Goal: Transaction & Acquisition: Purchase product/service

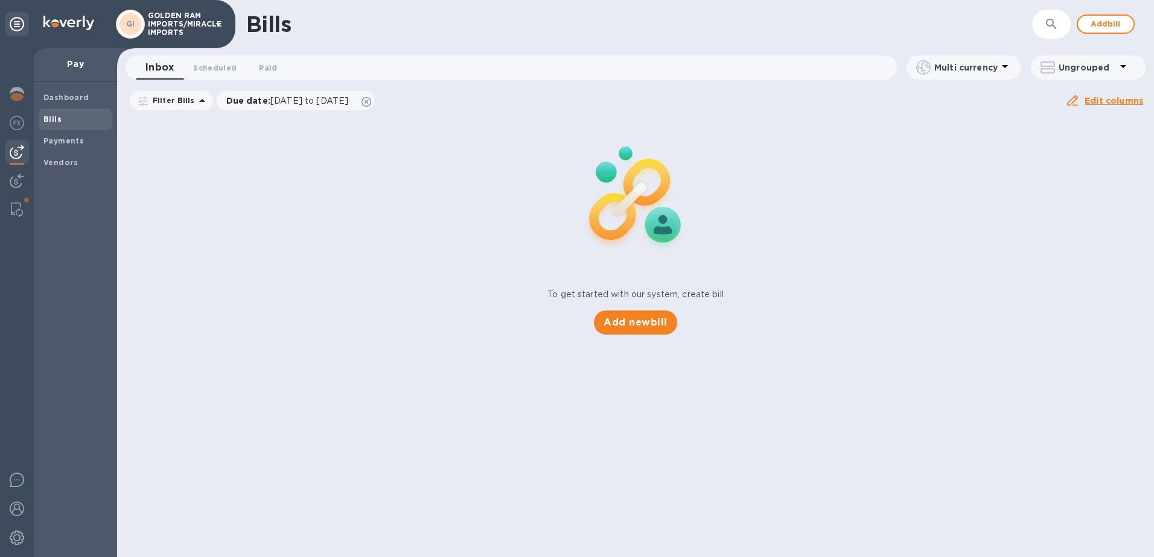
click at [51, 116] on b "Bills" at bounding box center [52, 119] width 18 height 9
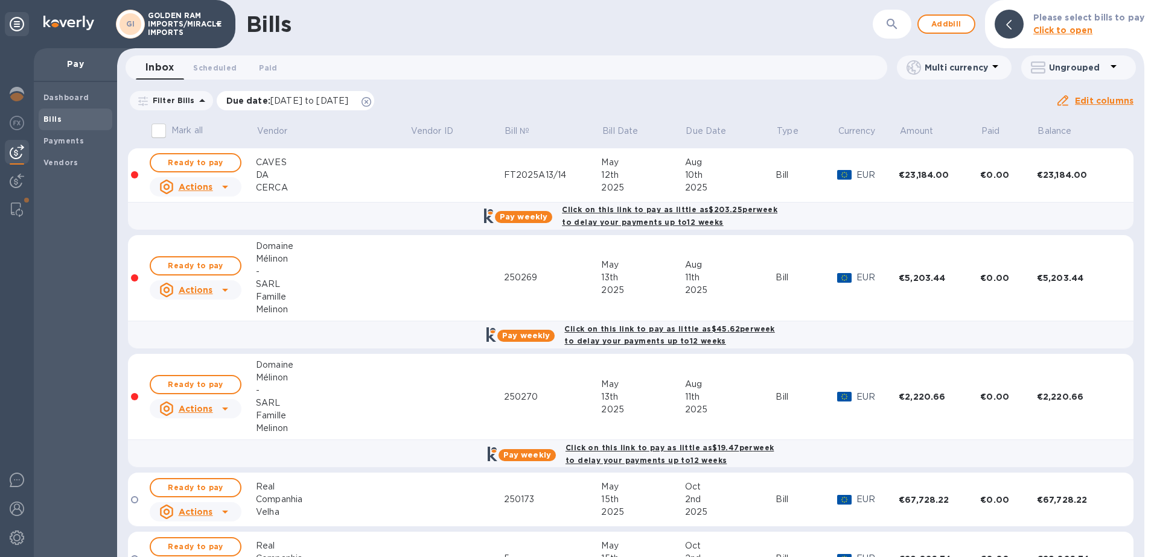
click at [371, 103] on icon at bounding box center [366, 102] width 10 height 10
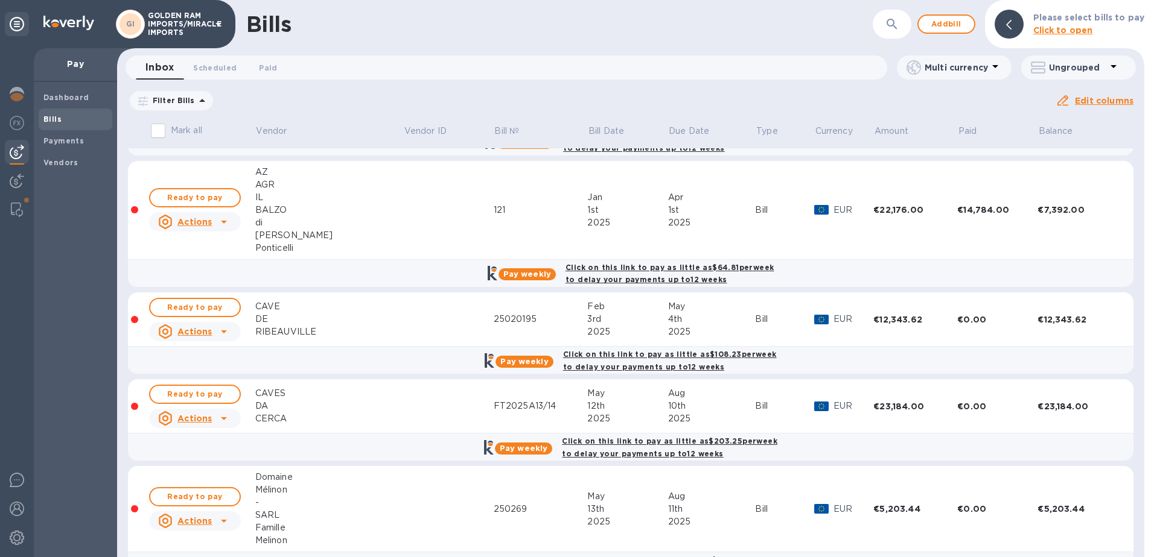
scroll to position [113, 0]
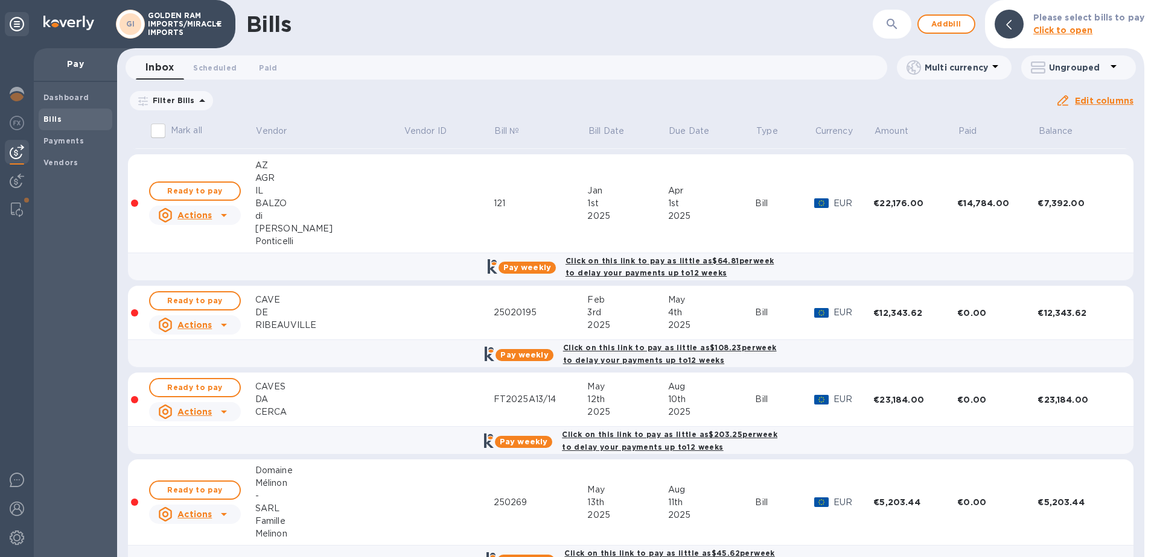
click at [530, 351] on b "Pay weekly" at bounding box center [524, 355] width 48 height 9
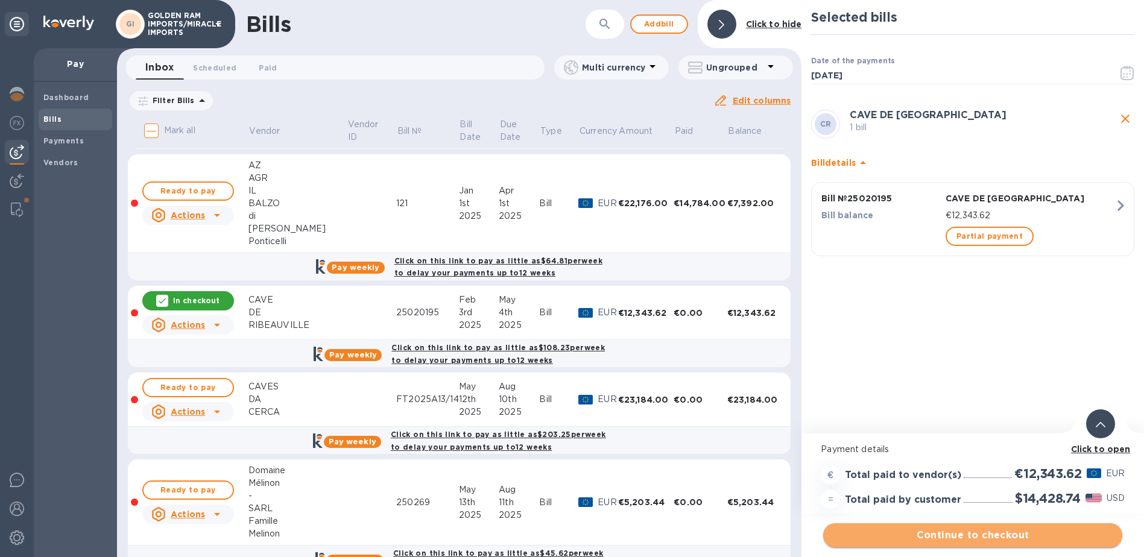
click at [984, 533] on span "Continue to checkout" at bounding box center [973, 535] width 280 height 14
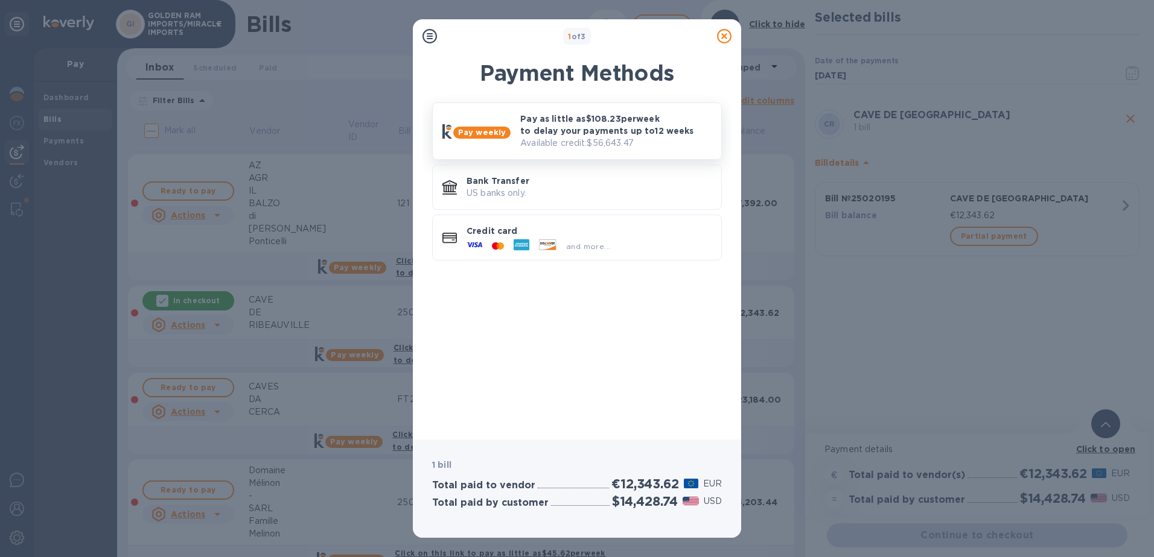
click at [564, 129] on p "Pay as little as $108.23 per week to delay your payments up to 12 weeks" at bounding box center [615, 125] width 191 height 24
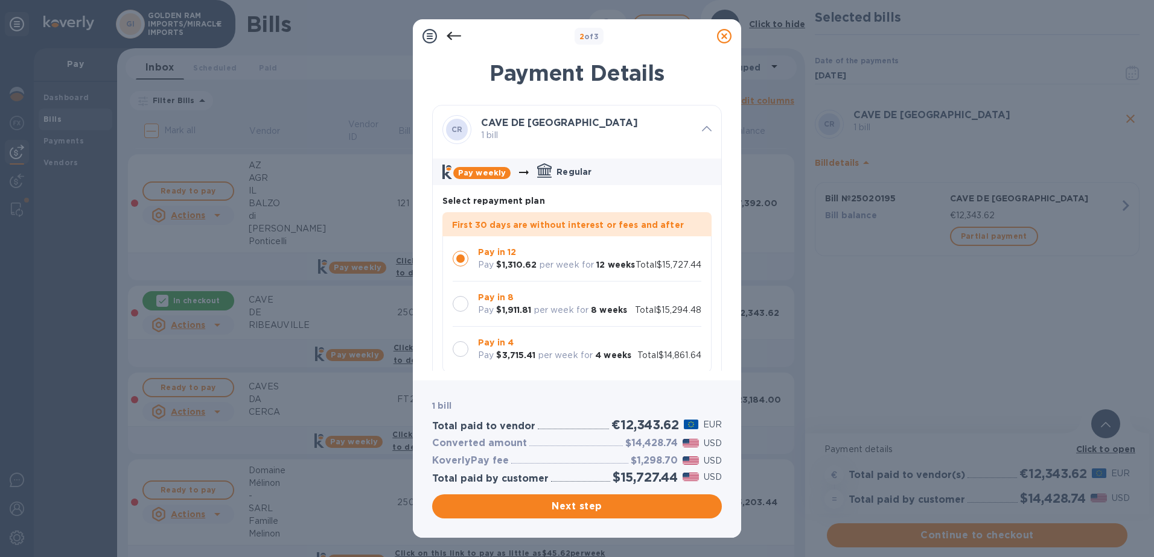
scroll to position [241, 0]
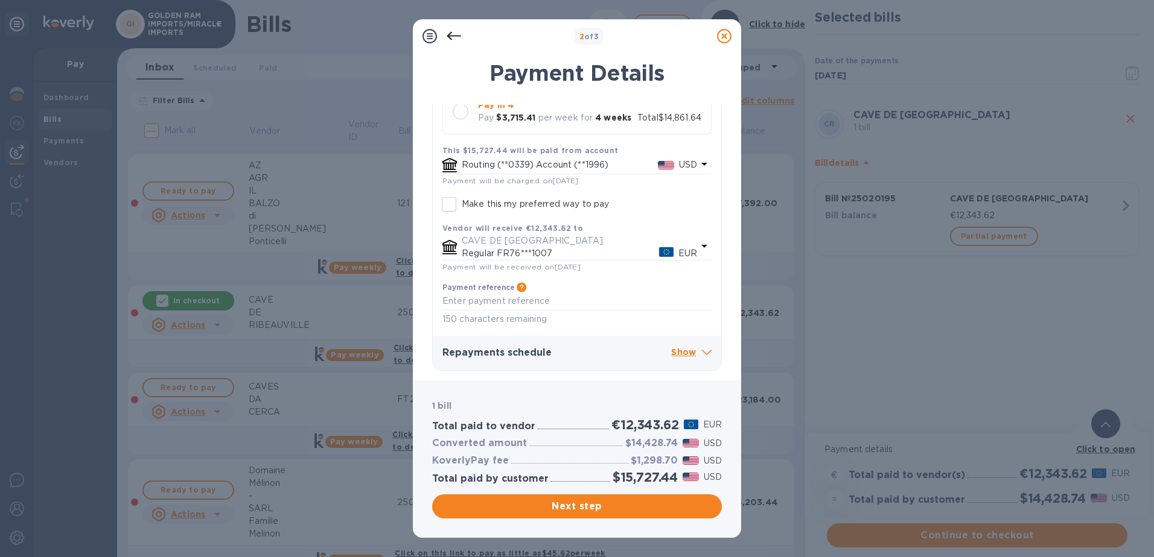
click at [702, 355] on icon at bounding box center [707, 352] width 10 height 5
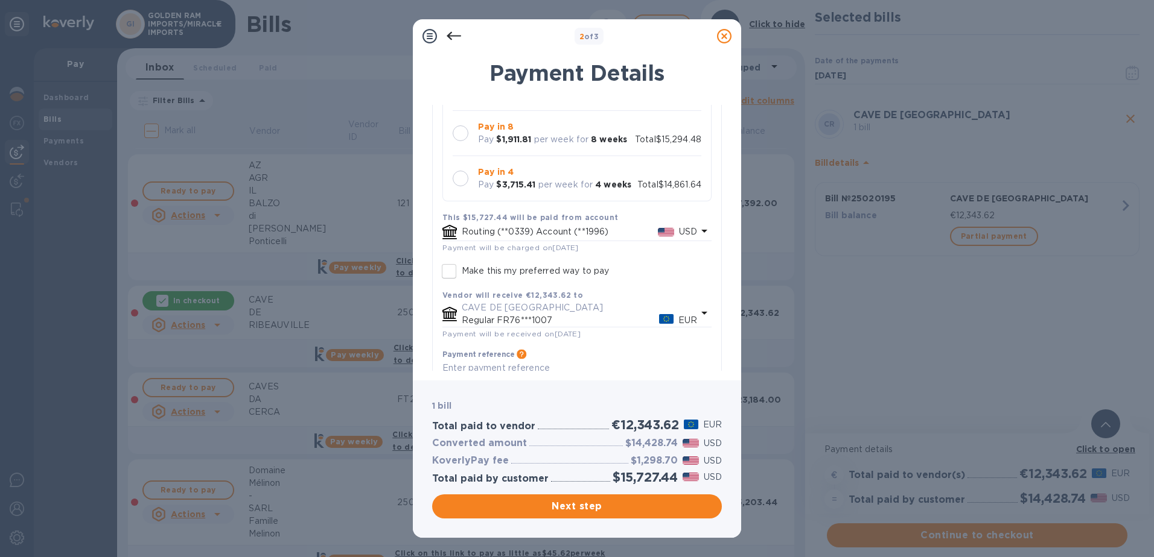
scroll to position [107, 0]
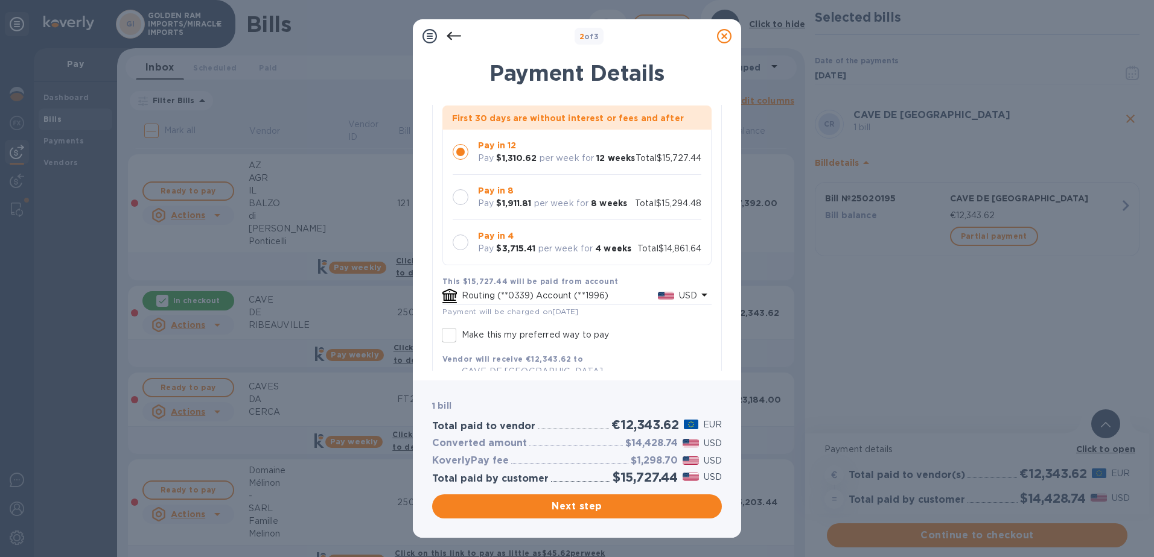
click at [469, 210] on div at bounding box center [460, 197] width 25 height 25
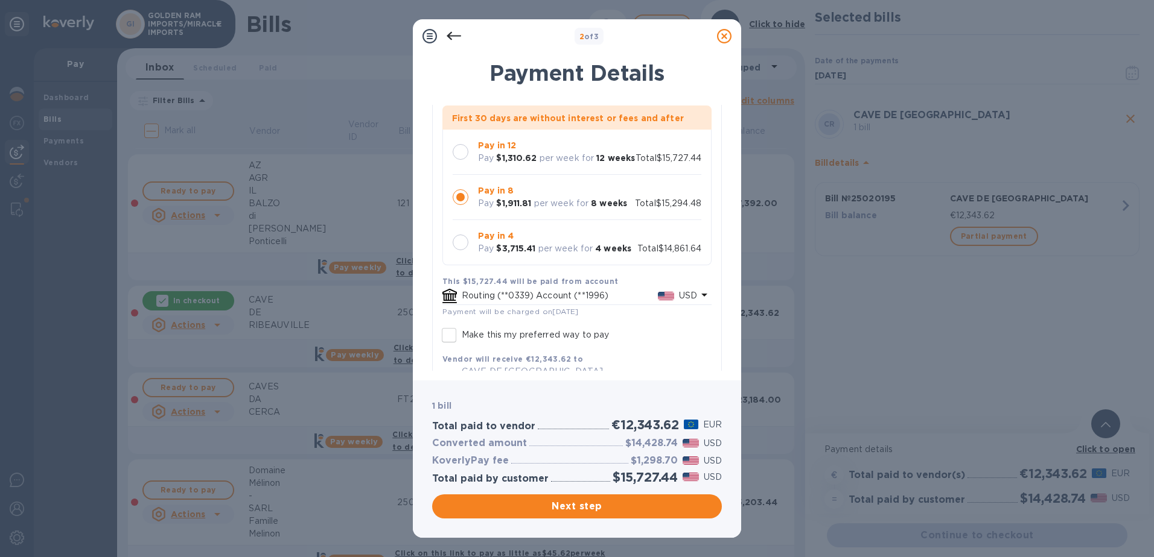
scroll to position [15, 0]
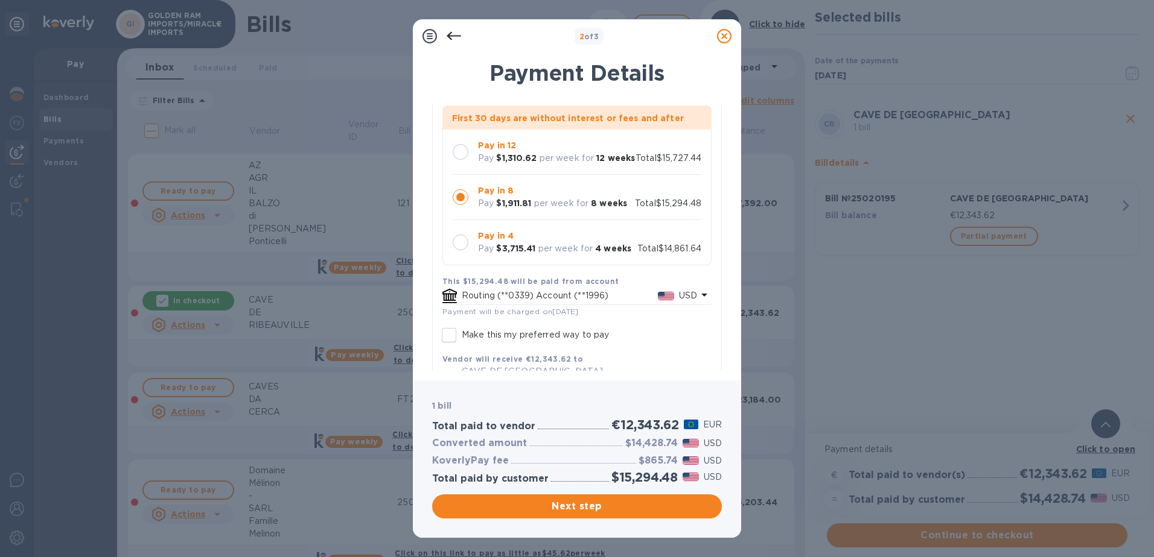
click at [459, 144] on div at bounding box center [460, 152] width 16 height 16
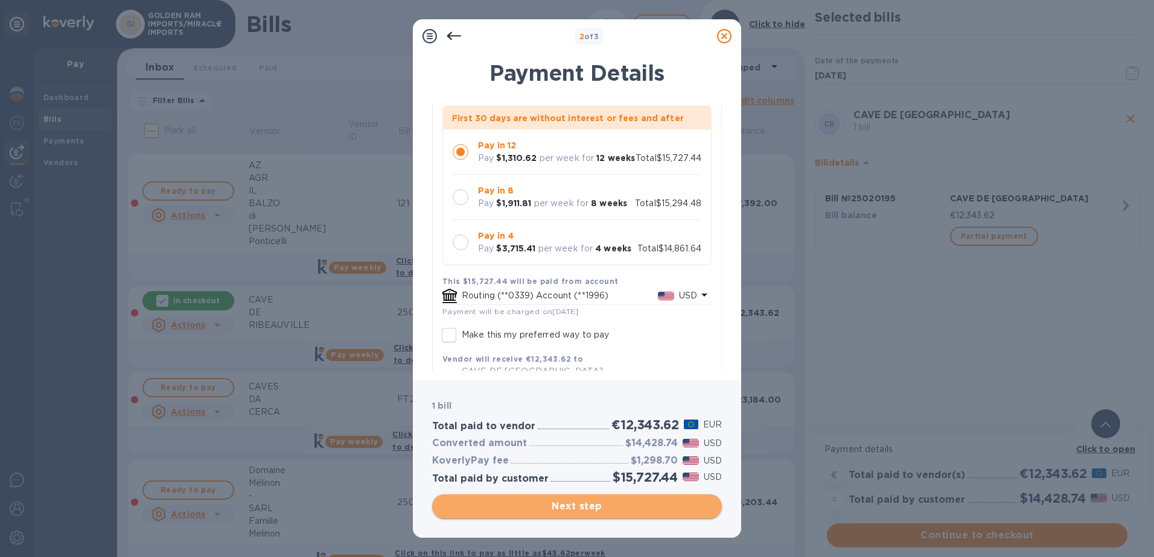
click at [582, 510] on span "Next step" at bounding box center [577, 507] width 270 height 14
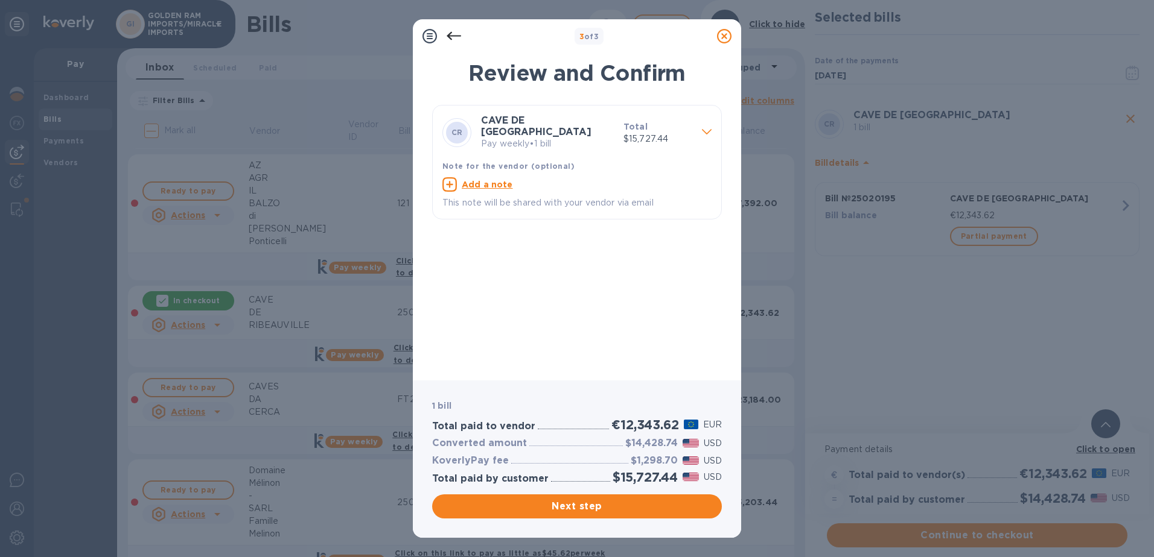
click at [453, 34] on icon at bounding box center [453, 36] width 14 height 14
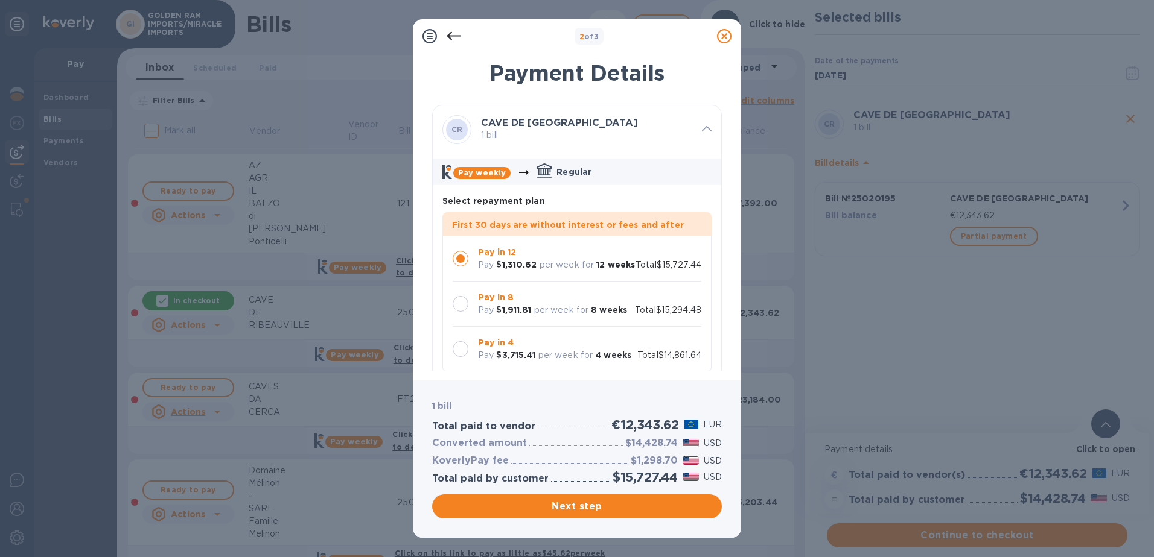
click at [465, 312] on div at bounding box center [460, 304] width 16 height 16
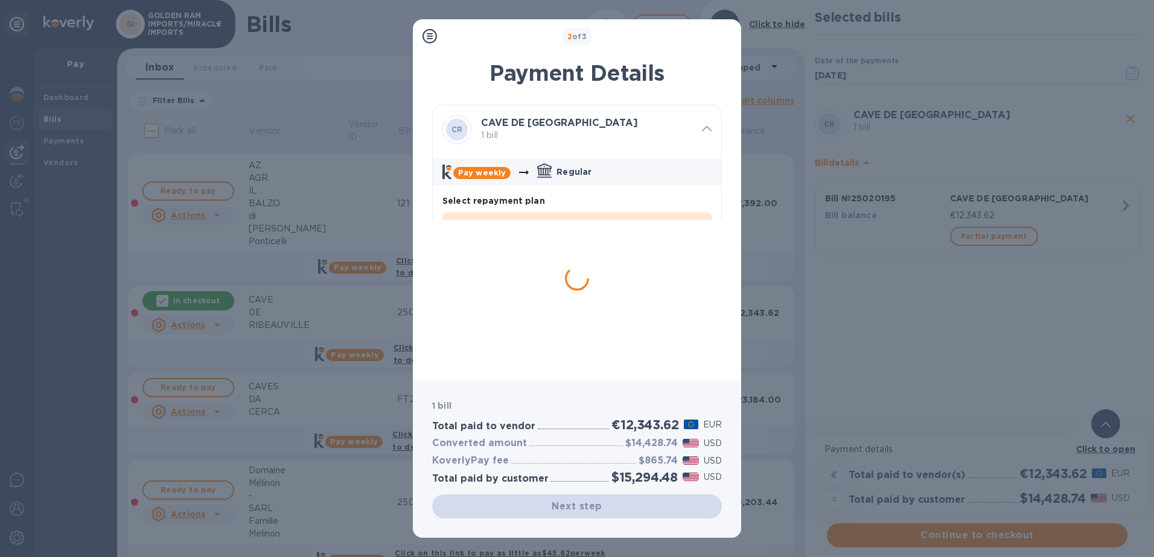
scroll to position [15, 0]
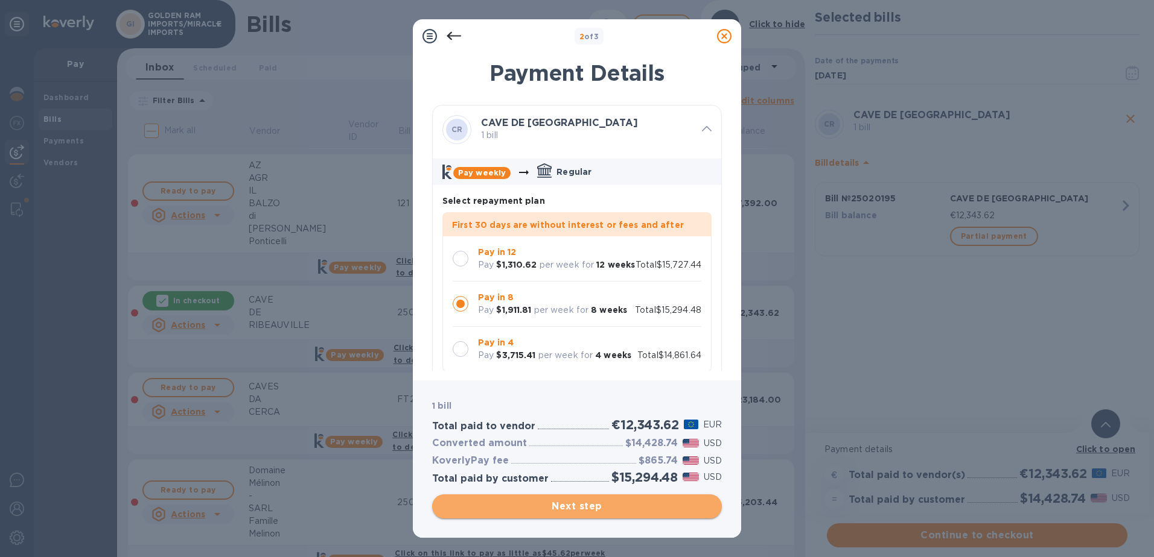
click at [584, 512] on span "Next step" at bounding box center [577, 507] width 270 height 14
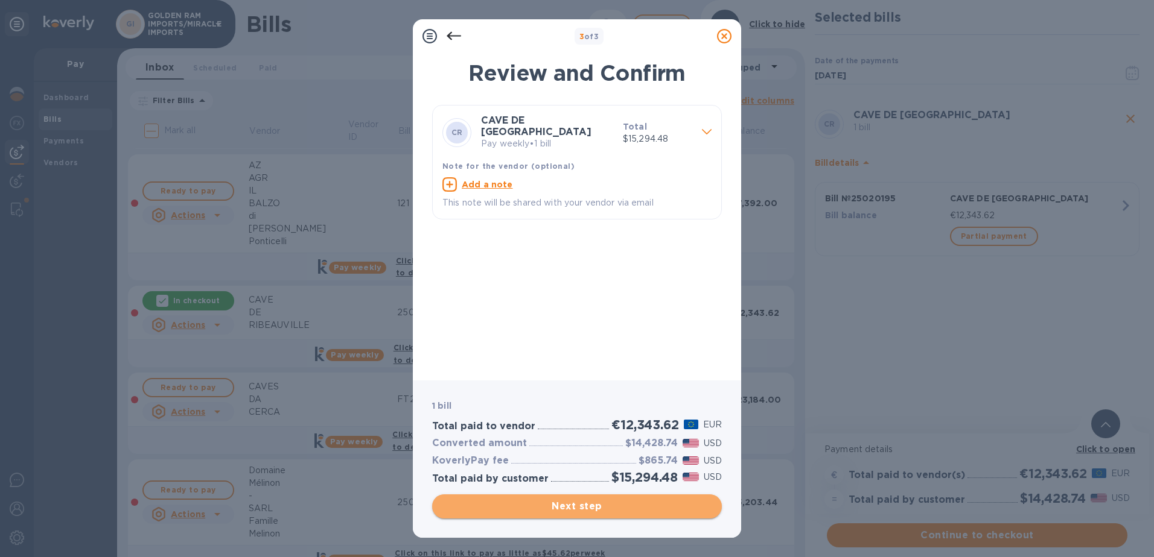
click at [584, 509] on span "Next step" at bounding box center [577, 507] width 270 height 14
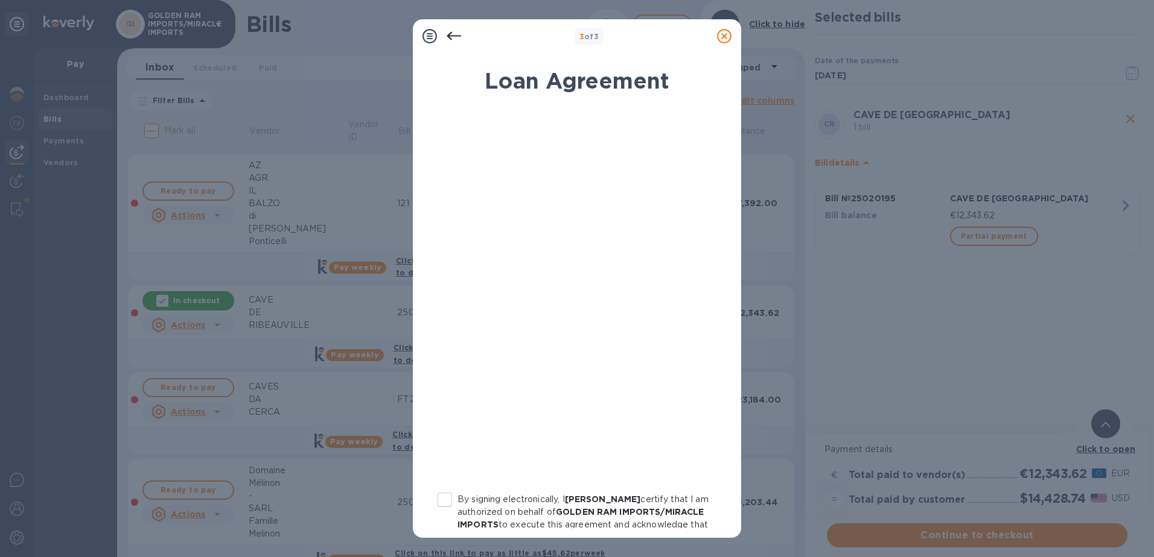
click at [451, 501] on input "By signing electronically, I [PERSON_NAME] certify that I am authorized on beha…" at bounding box center [444, 499] width 25 height 25
checkbox input "true"
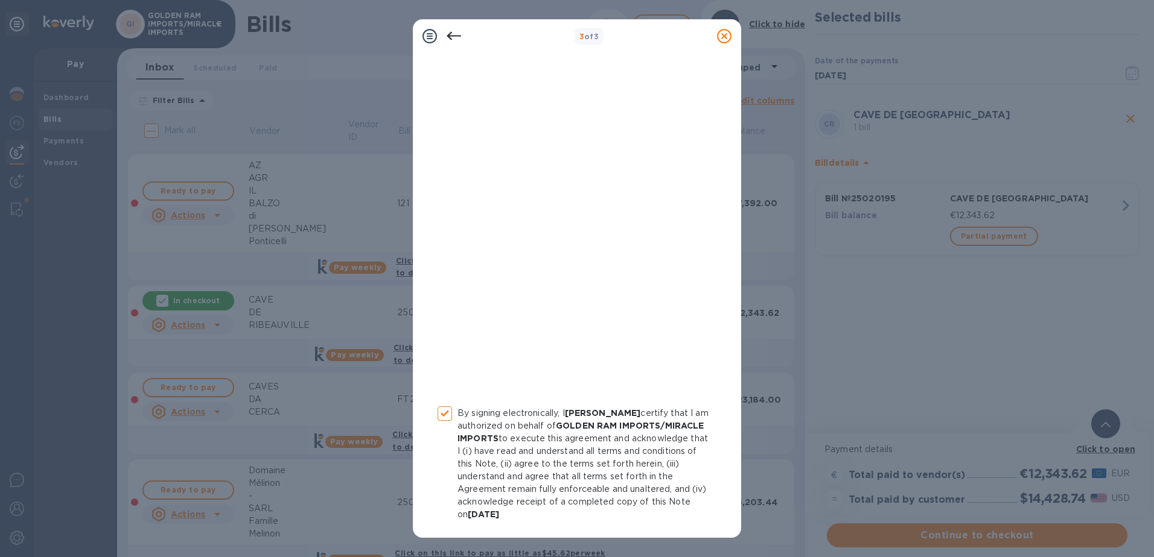
scroll to position [130, 0]
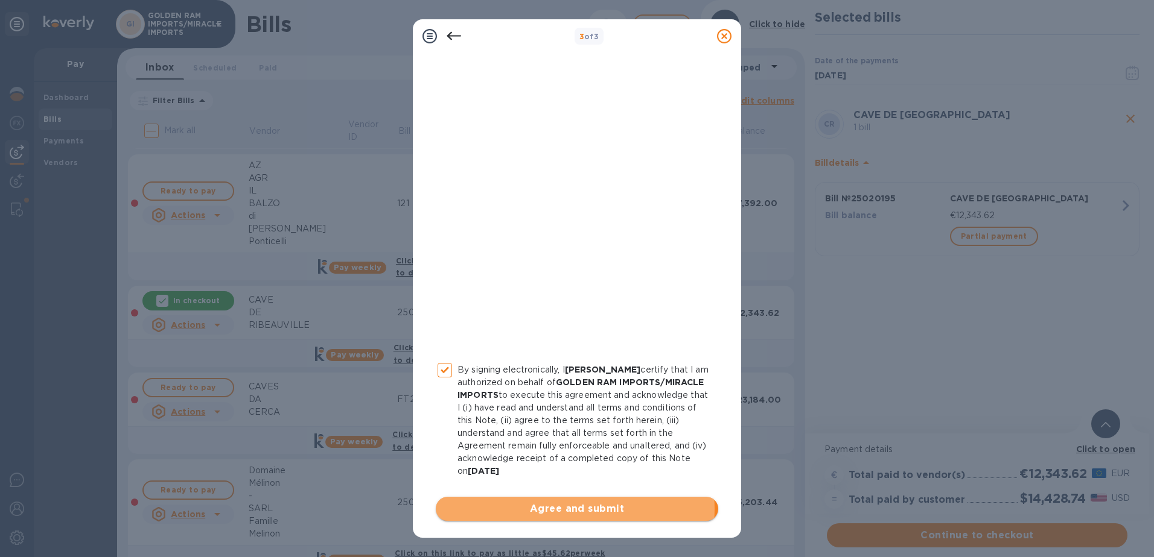
click at [571, 509] on span "Agree and submit" at bounding box center [576, 509] width 263 height 14
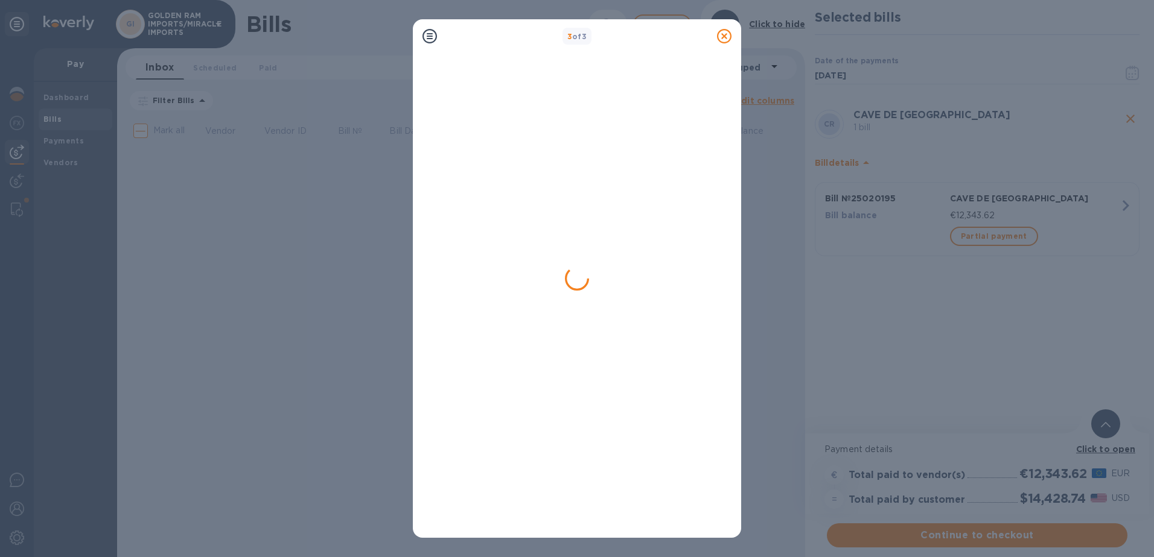
scroll to position [0, 0]
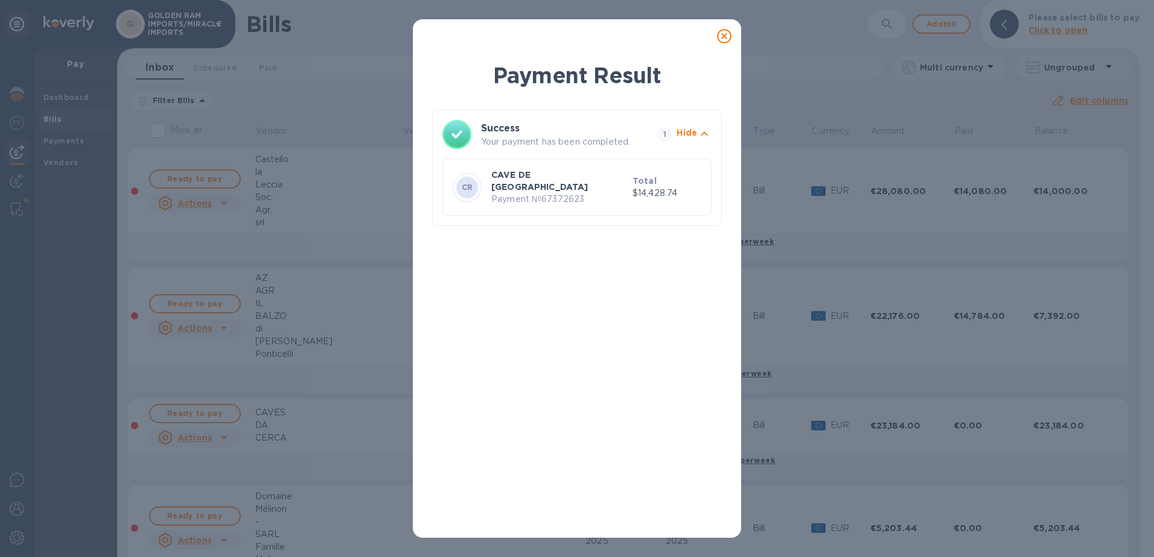
click at [726, 35] on icon at bounding box center [724, 36] width 14 height 14
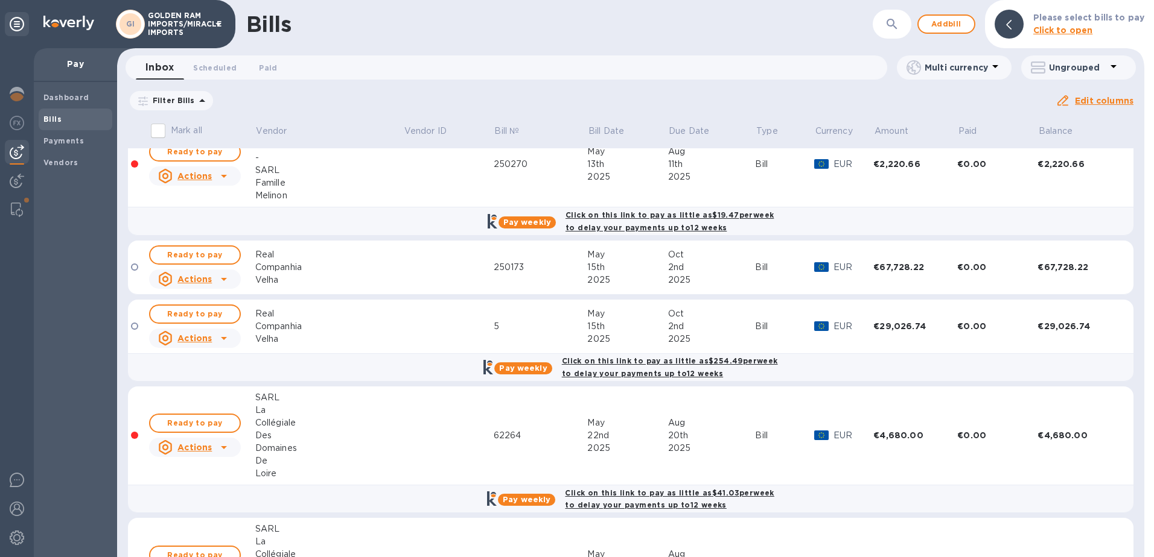
scroll to position [495, 0]
